Goal: Task Accomplishment & Management: Use online tool/utility

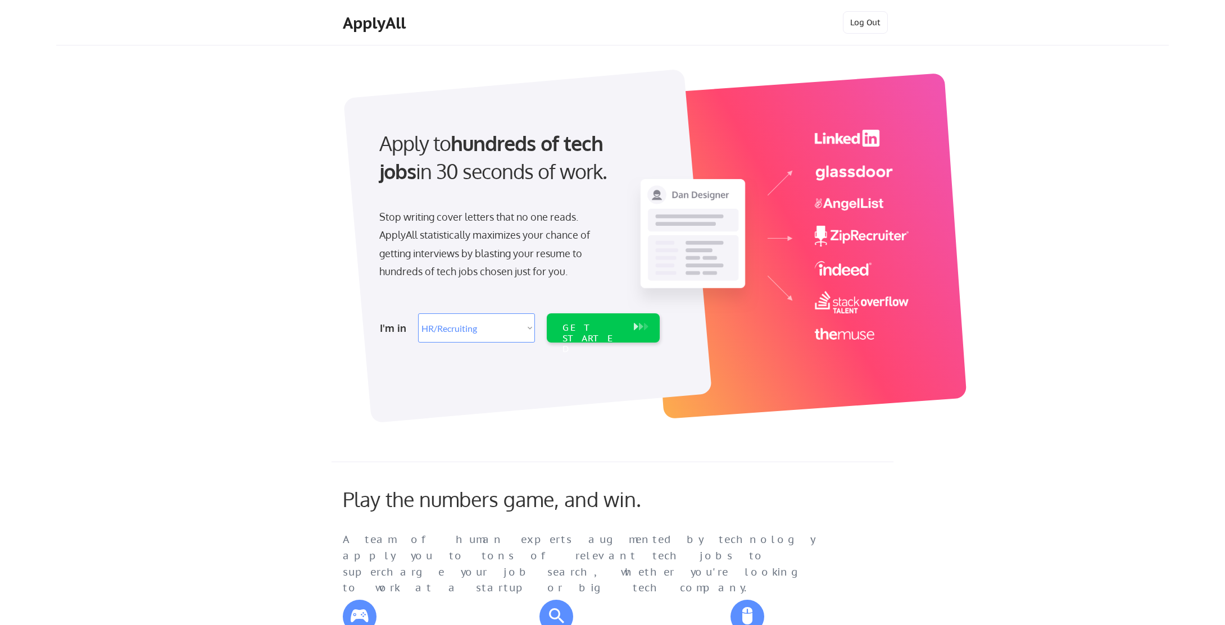
select select ""hr_recruiting""
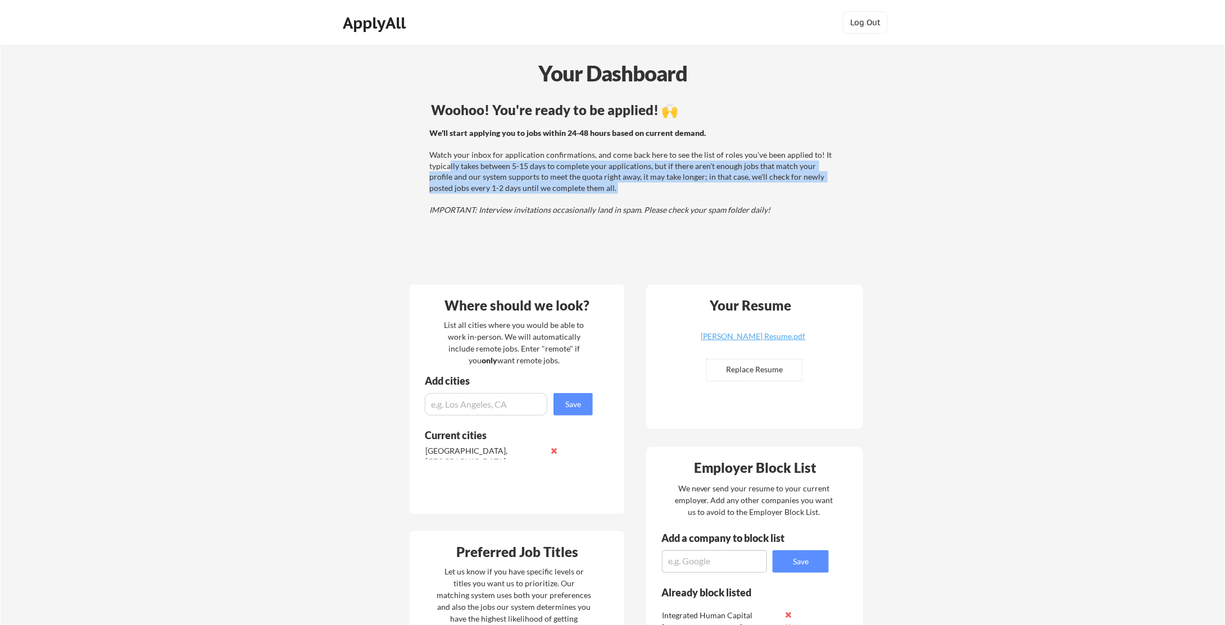
drag, startPoint x: 450, startPoint y: 166, endPoint x: 559, endPoint y: 200, distance: 114.1
click at [559, 200] on div "We'll start applying you to jobs within 24-48 hours based on current demand. Wa…" at bounding box center [631, 172] width 405 height 88
